Goal: Task Accomplishment & Management: Use online tool/utility

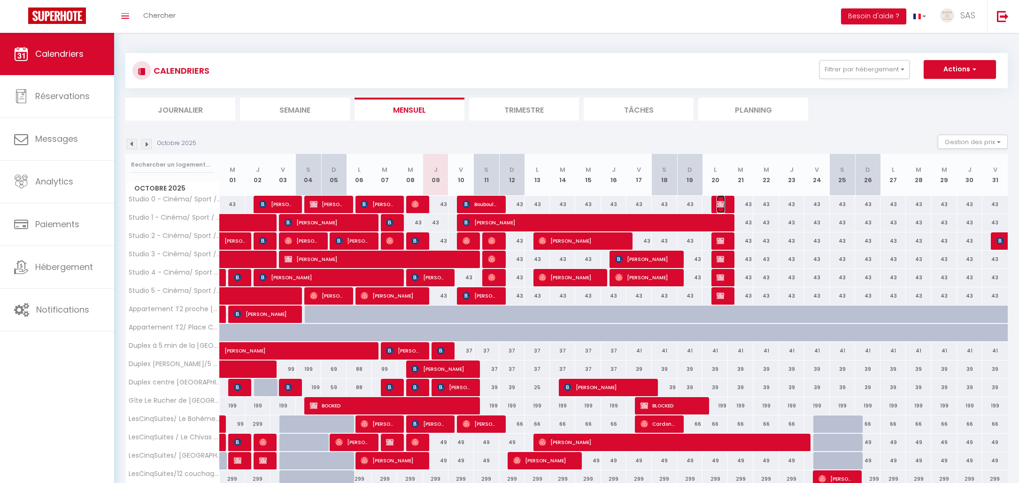
click at [724, 205] on img at bounding box center [721, 205] width 8 height 8
select select "OK"
select select "KO"
select select "0"
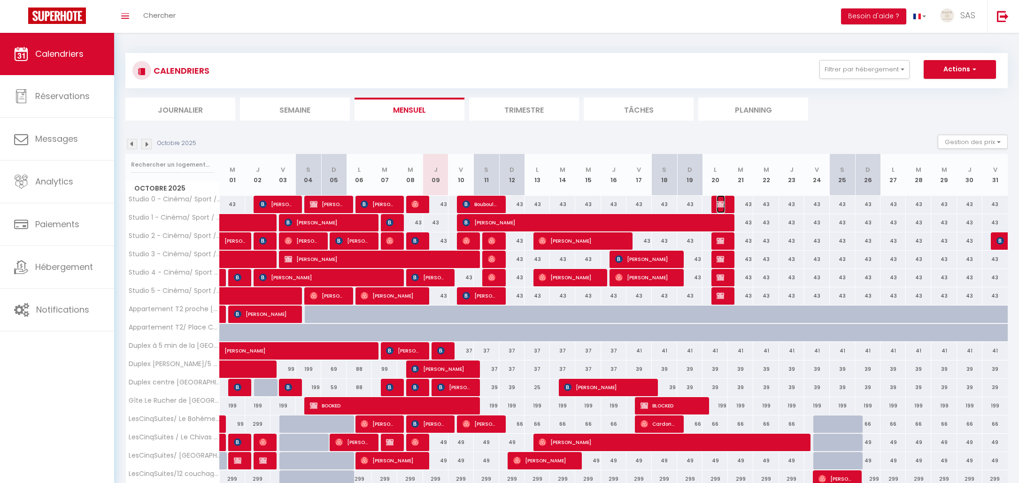
select select "1"
select select
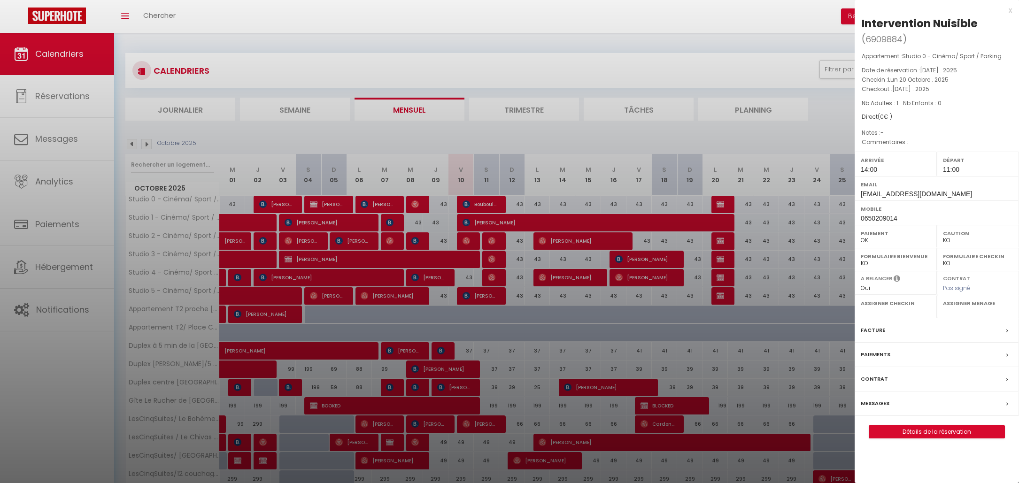
click at [719, 242] on div at bounding box center [509, 241] width 1019 height 483
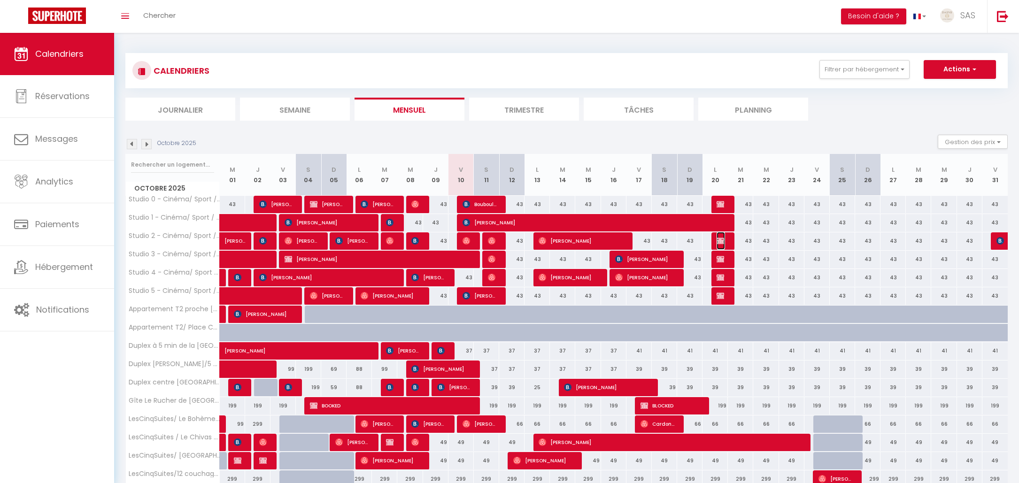
click at [720, 245] on span "Intervention Nuisible" at bounding box center [721, 241] width 8 height 18
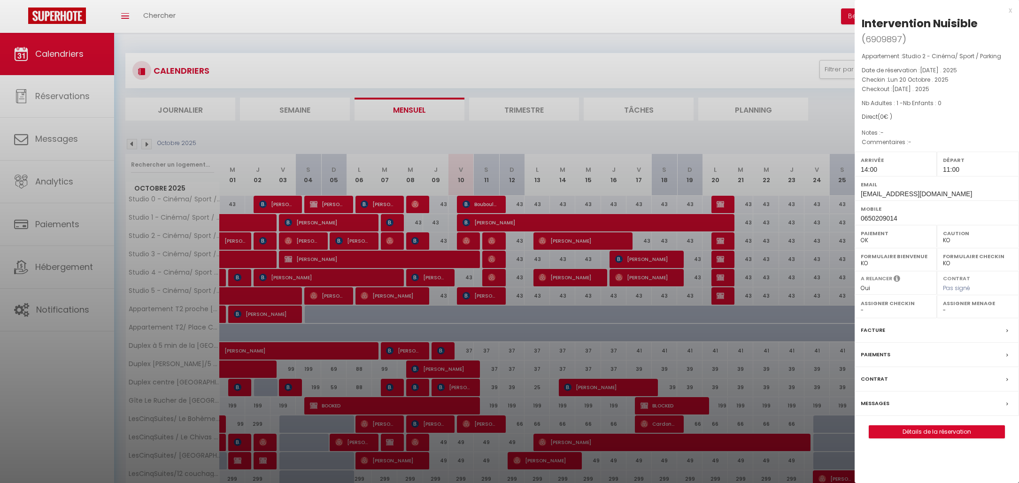
click at [722, 257] on div at bounding box center [509, 241] width 1019 height 483
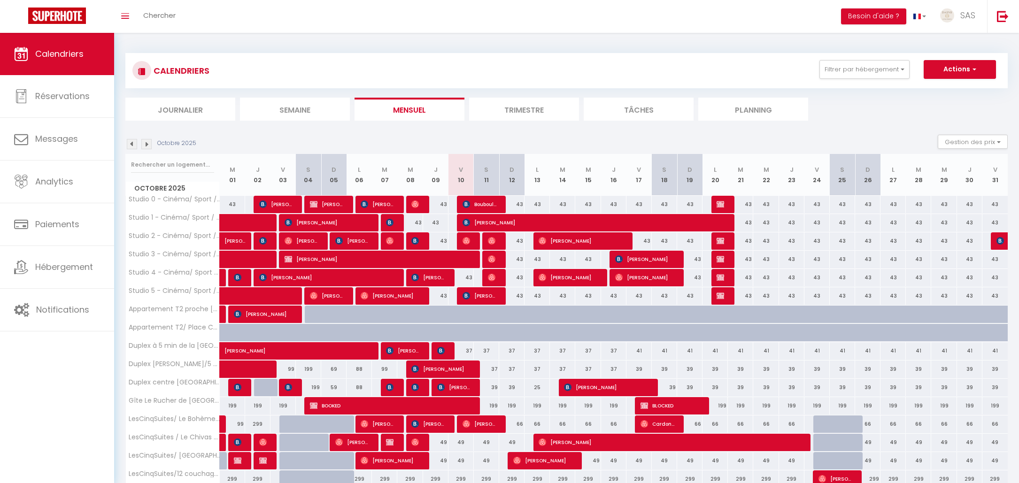
click at [776, 250] on td "43" at bounding box center [765, 241] width 25 height 18
type input "43"
type input "Mer 22 Octobre 2025"
type input "Jeu 23 Octobre 2025"
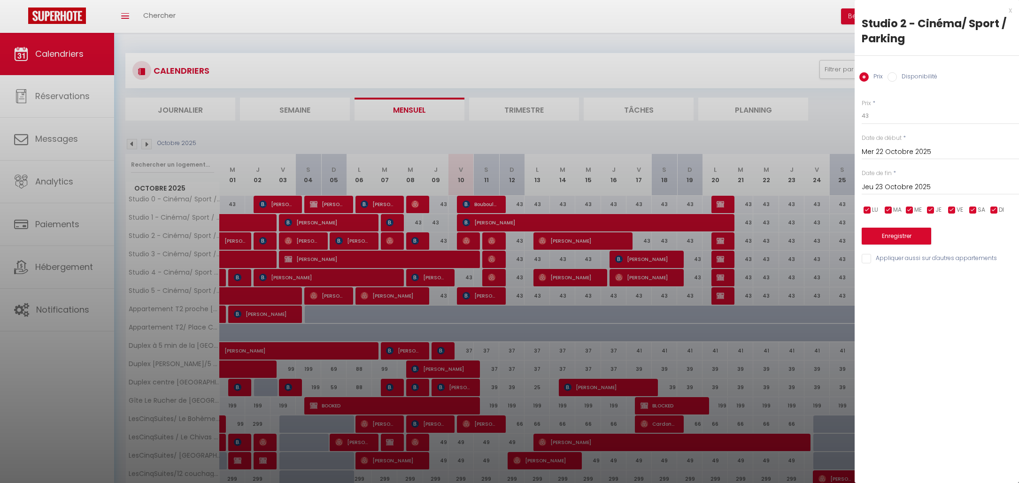
click at [778, 210] on div at bounding box center [509, 241] width 1019 height 483
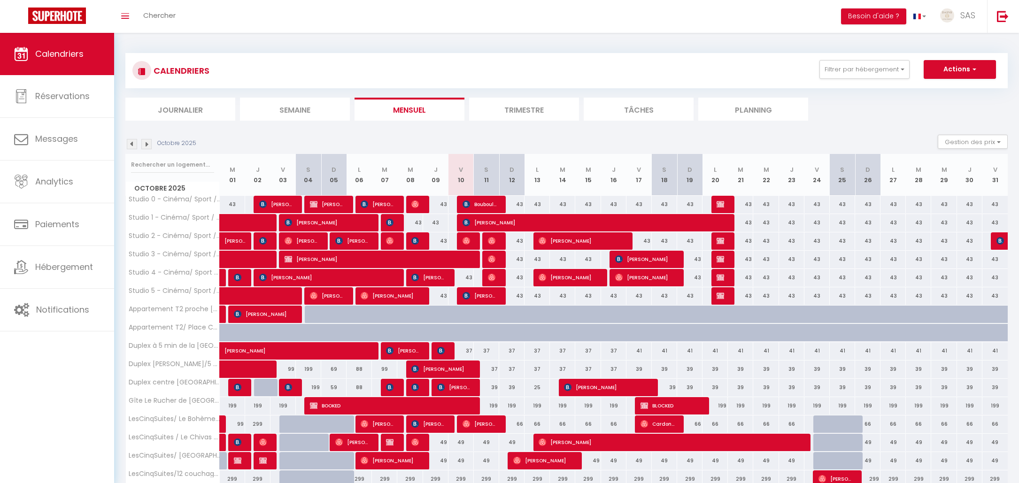
click at [446, 299] on div "43" at bounding box center [435, 295] width 25 height 17
type input "43"
type input "Jeu 09 Octobre 2025"
type input "Ven 10 Octobre 2025"
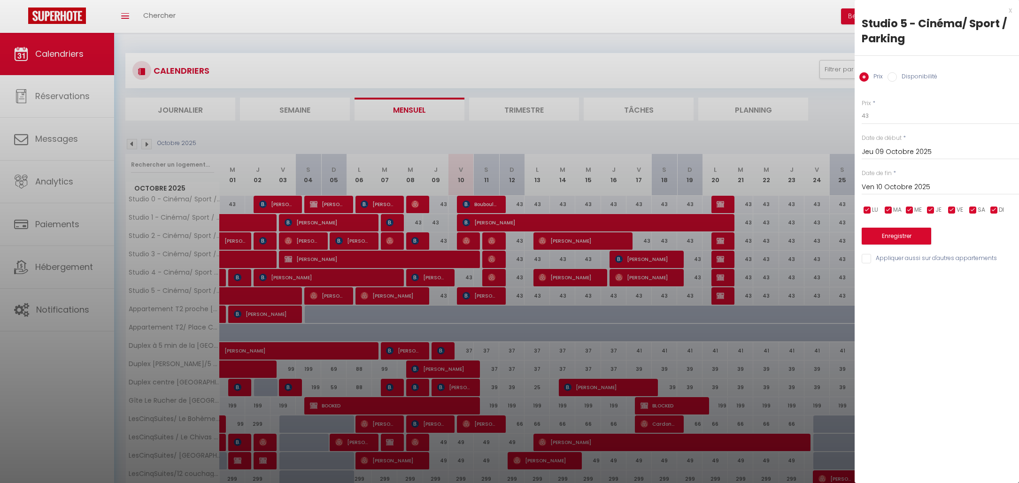
click at [811, 131] on div at bounding box center [509, 241] width 1019 height 483
